Goal: Task Accomplishment & Management: Complete application form

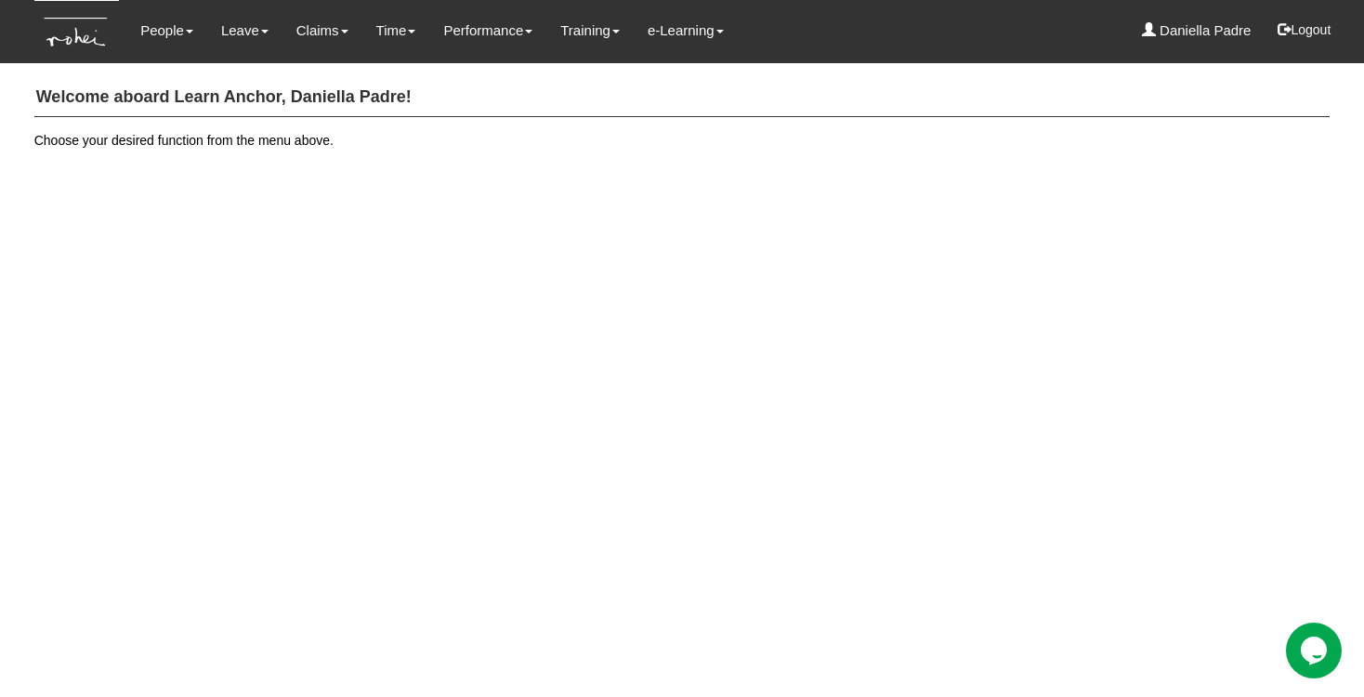
click at [311, 100] on h4 "Welcome aboard Learn Anchor, Daniella Padre!" at bounding box center [682, 98] width 1296 height 38
click at [333, 87] on link "Submit Claims" at bounding box center [356, 81] width 147 height 37
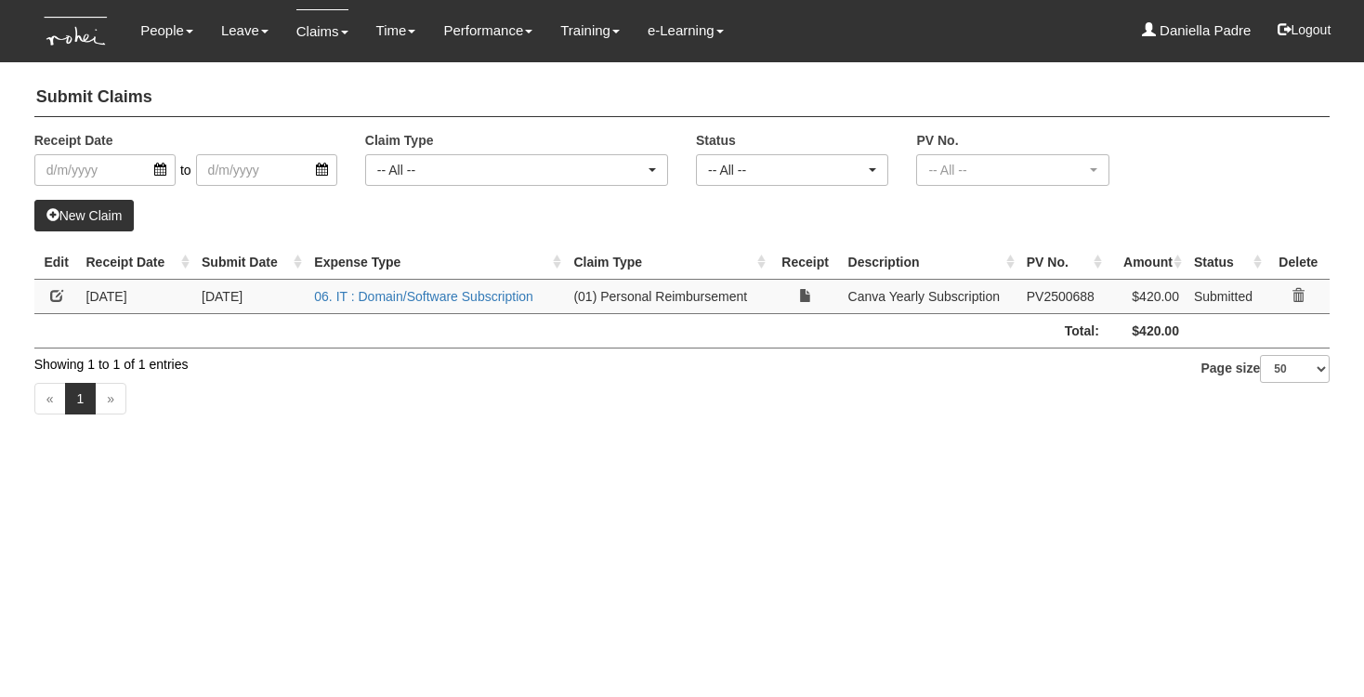
select select "50"
click at [111, 218] on link "New Claim" at bounding box center [84, 216] width 100 height 32
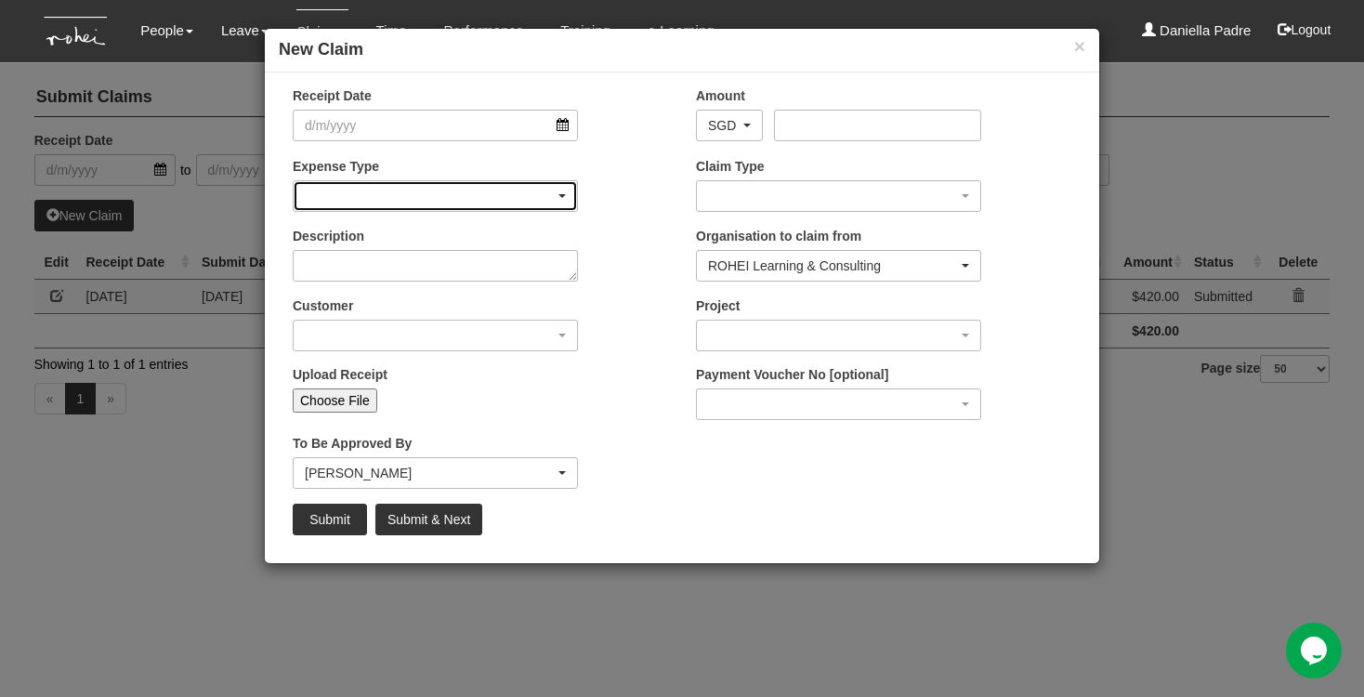
click at [557, 191] on div "button" at bounding box center [435, 196] width 283 height 30
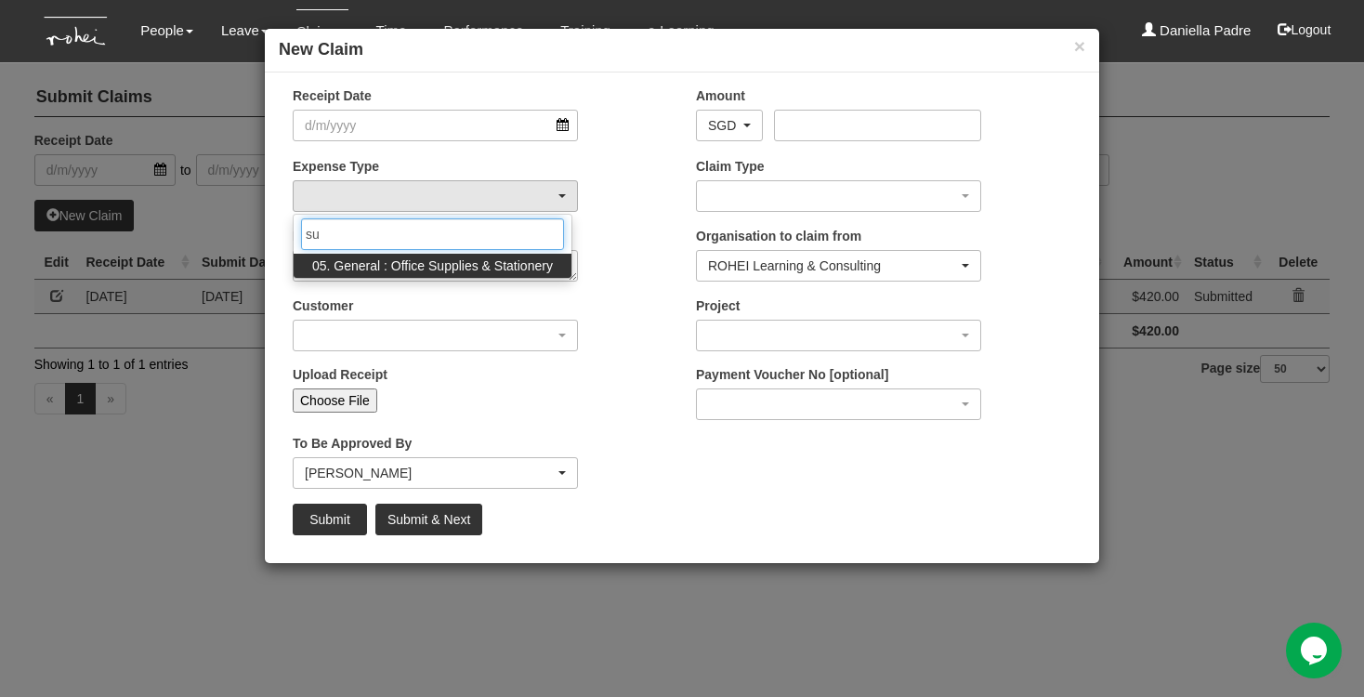
type input "s"
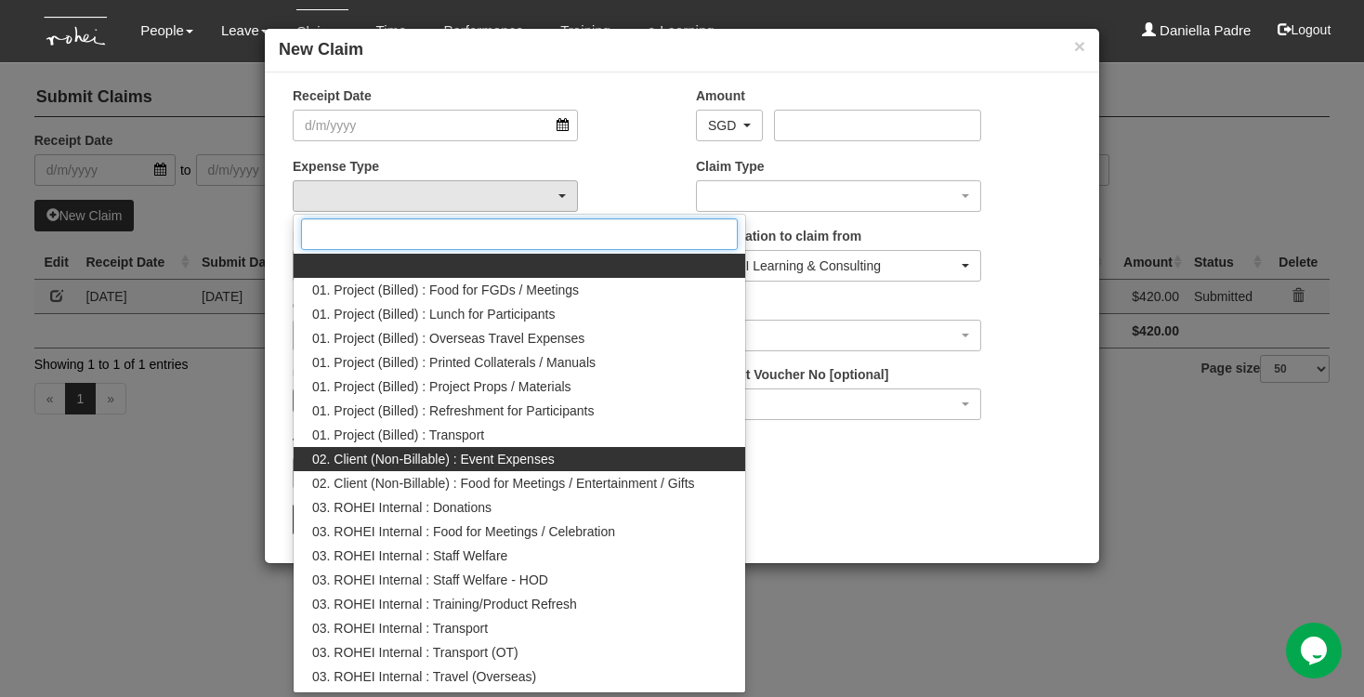
scroll to position [623, 0]
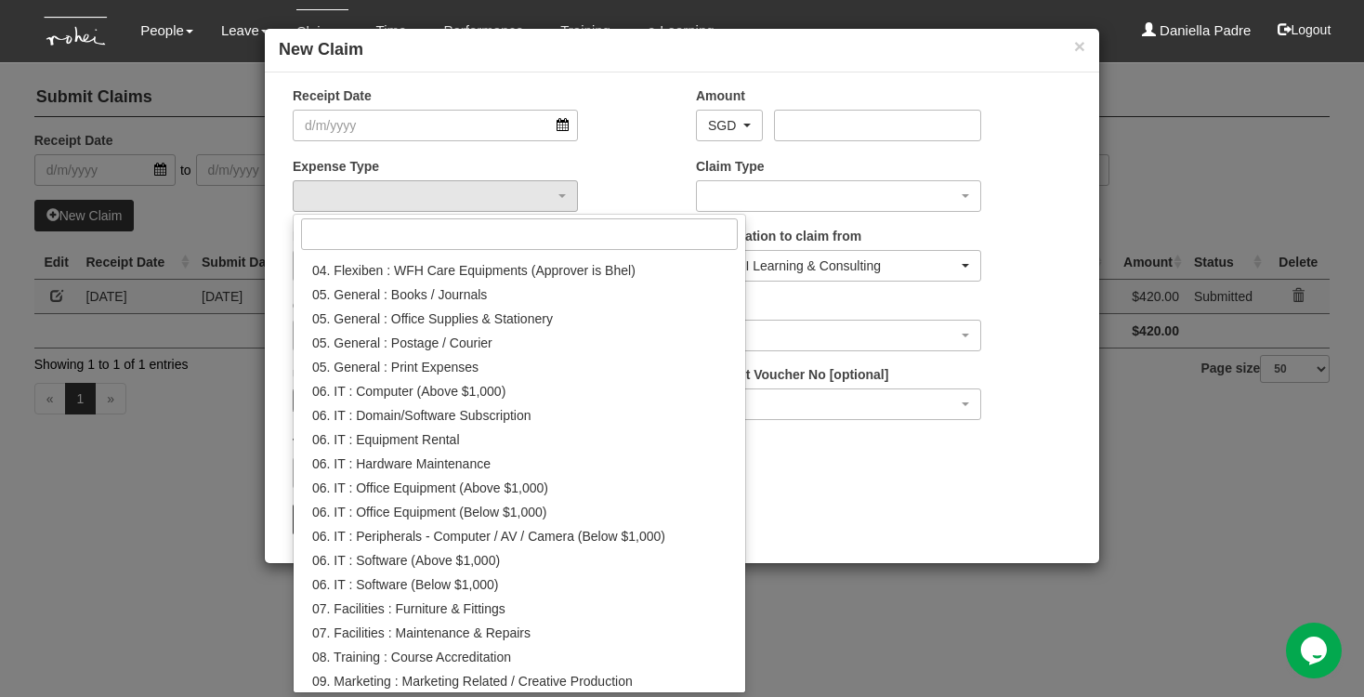
click at [1023, 198] on div "Claim Type (01) Personal Reimbursement (02) Advance Disbursement (03) [PERSON_N…" at bounding box center [883, 191] width 403 height 69
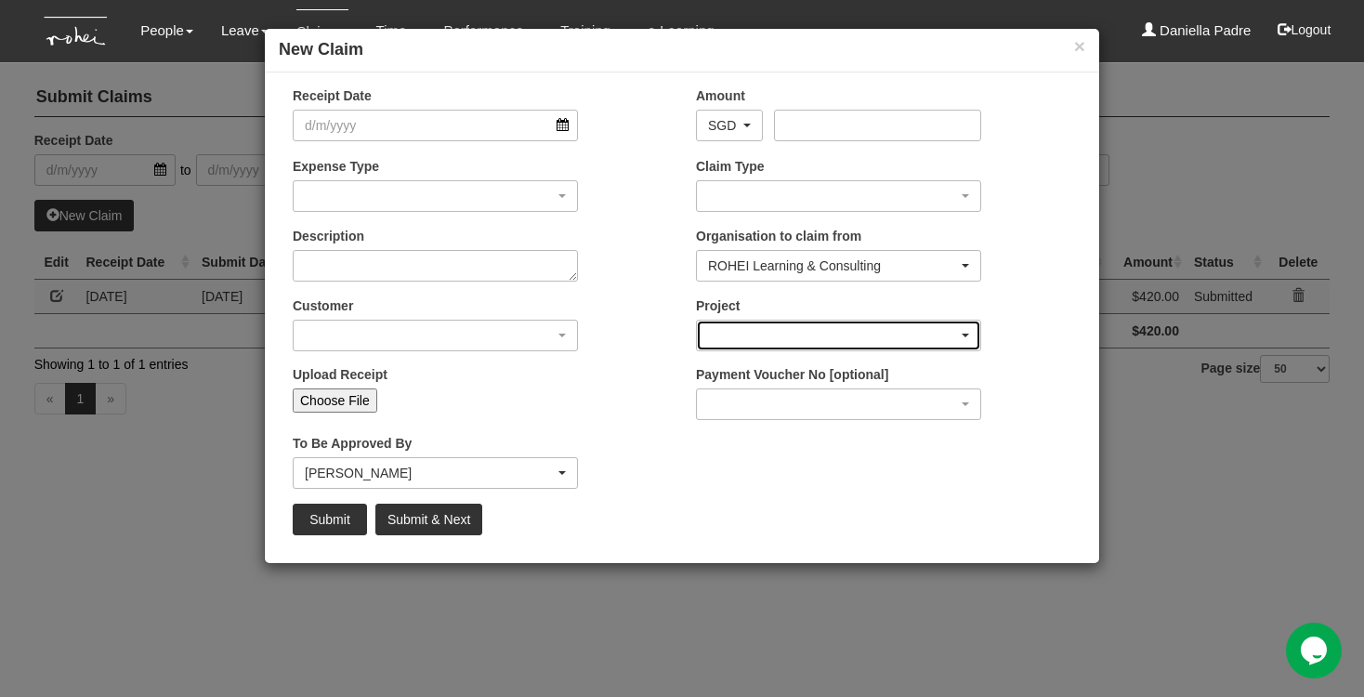
click at [725, 329] on div "button" at bounding box center [838, 336] width 283 height 30
click at [964, 338] on div "button" at bounding box center [838, 336] width 283 height 30
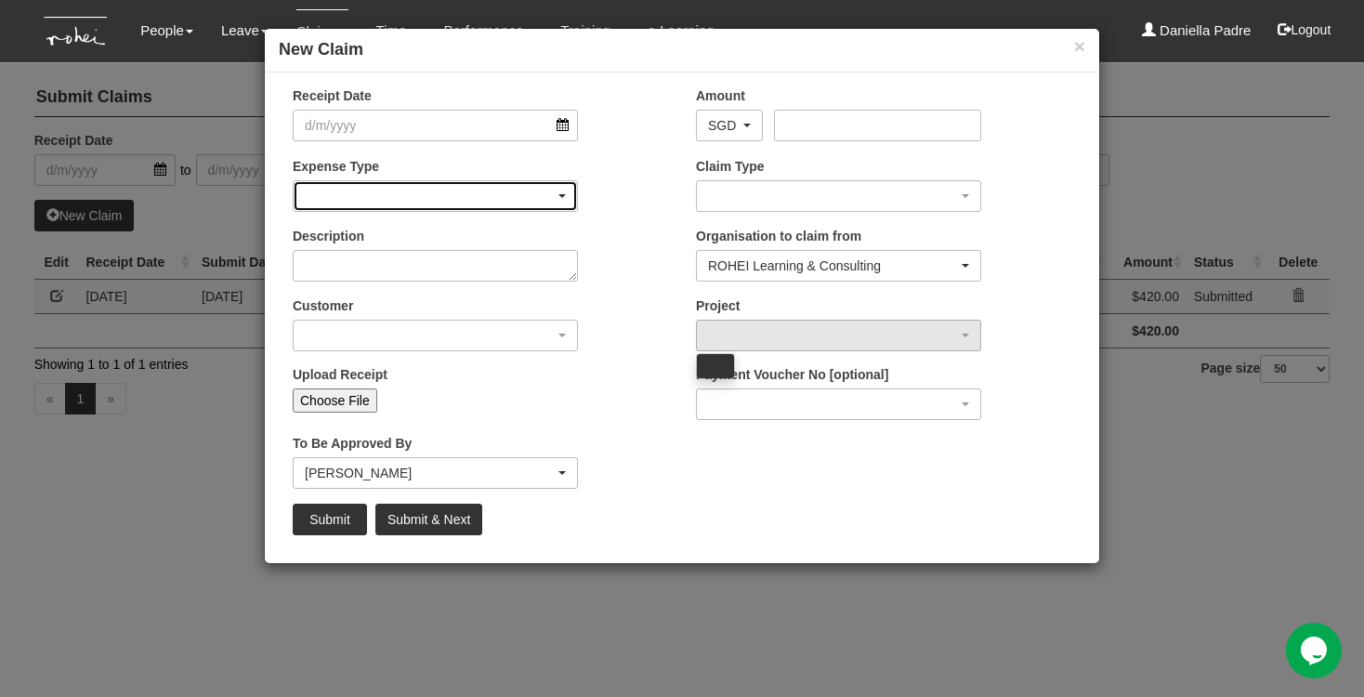
click at [539, 186] on div "button" at bounding box center [435, 196] width 283 height 30
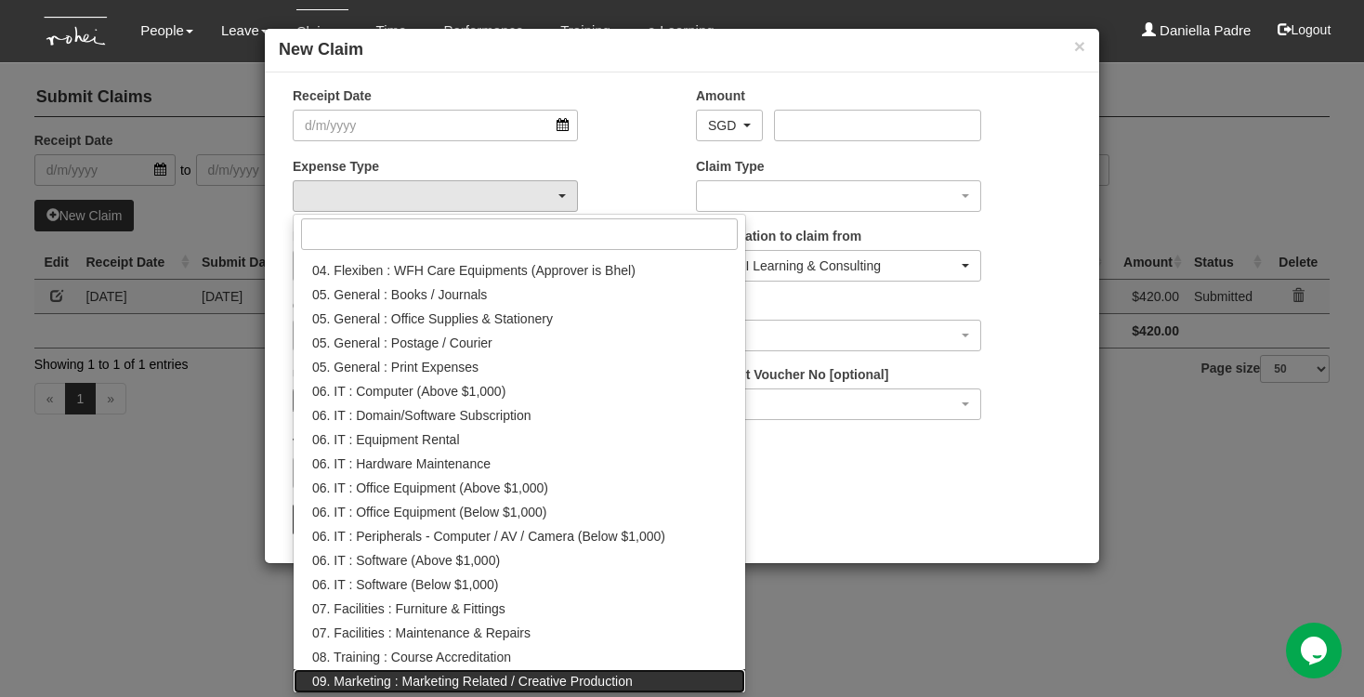
click at [438, 675] on span "09. Marketing : Marketing Related / Creative Production" at bounding box center [472, 681] width 321 height 19
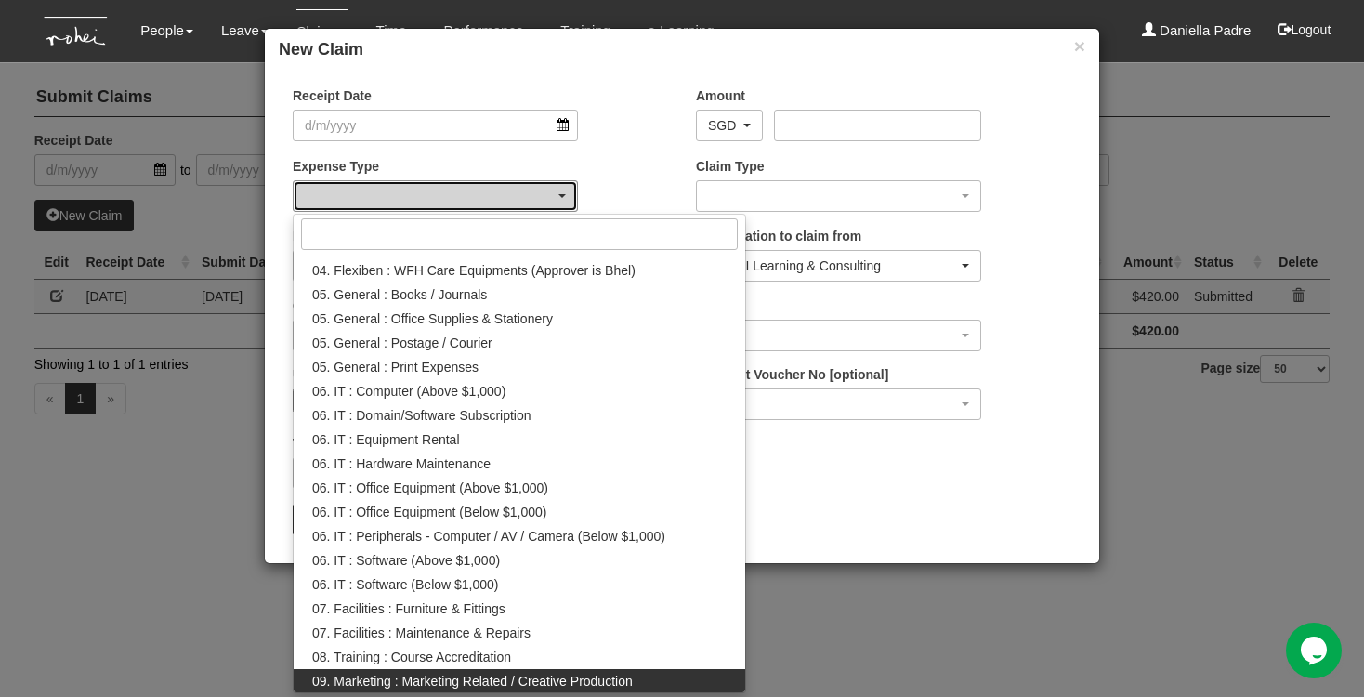
select select "196"
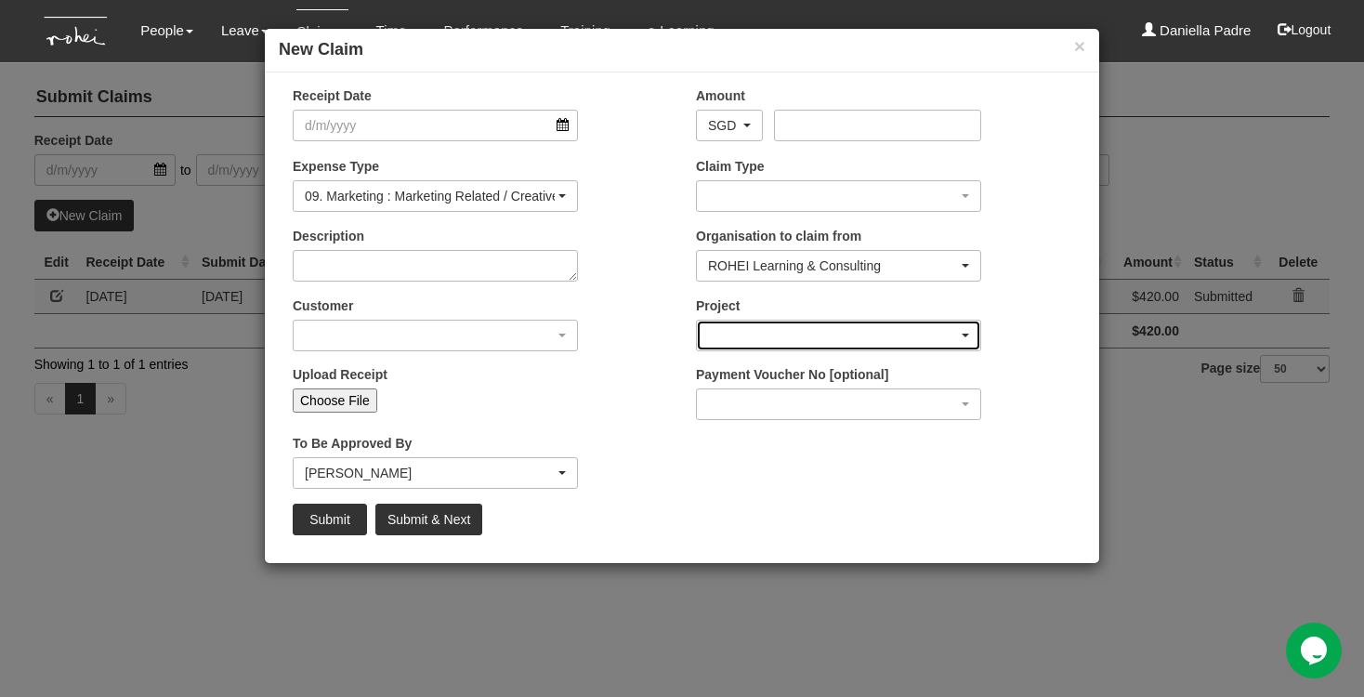
click at [911, 327] on div "button" at bounding box center [838, 336] width 283 height 30
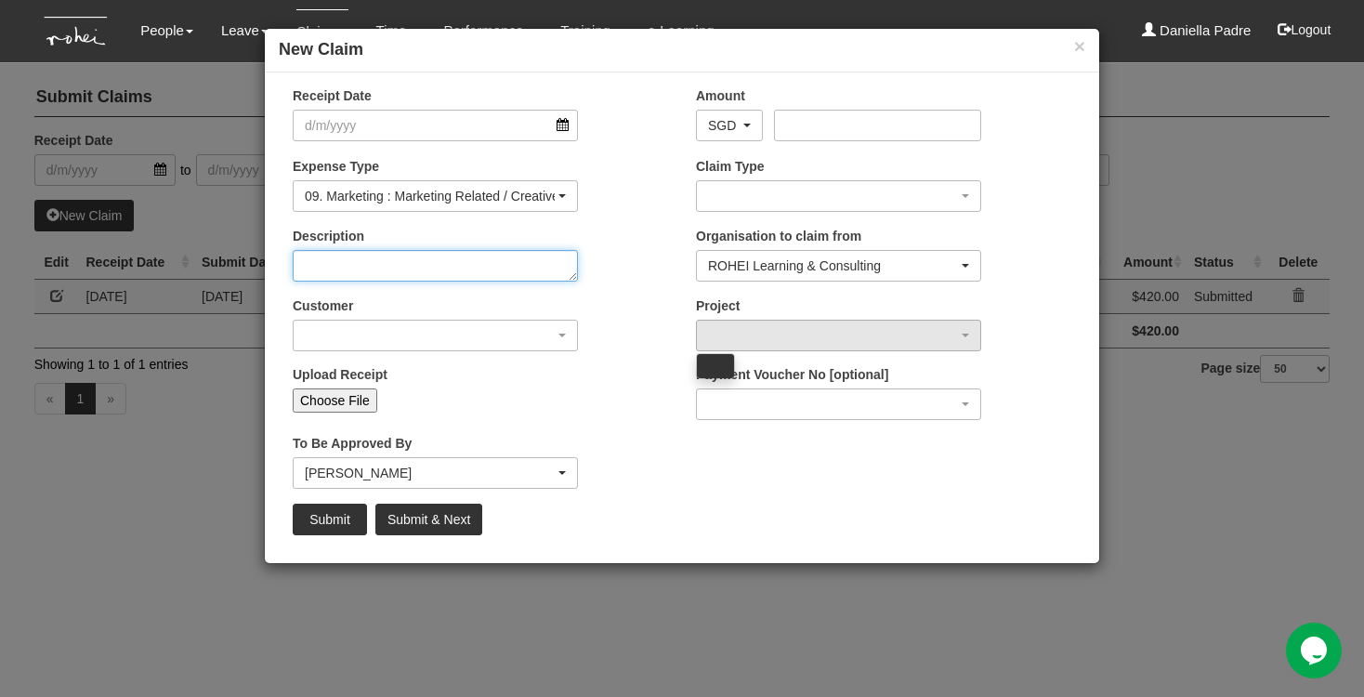
click at [524, 250] on textarea "Description" at bounding box center [435, 266] width 285 height 32
